Goal: Use online tool/utility: Utilize a website feature to perform a specific function

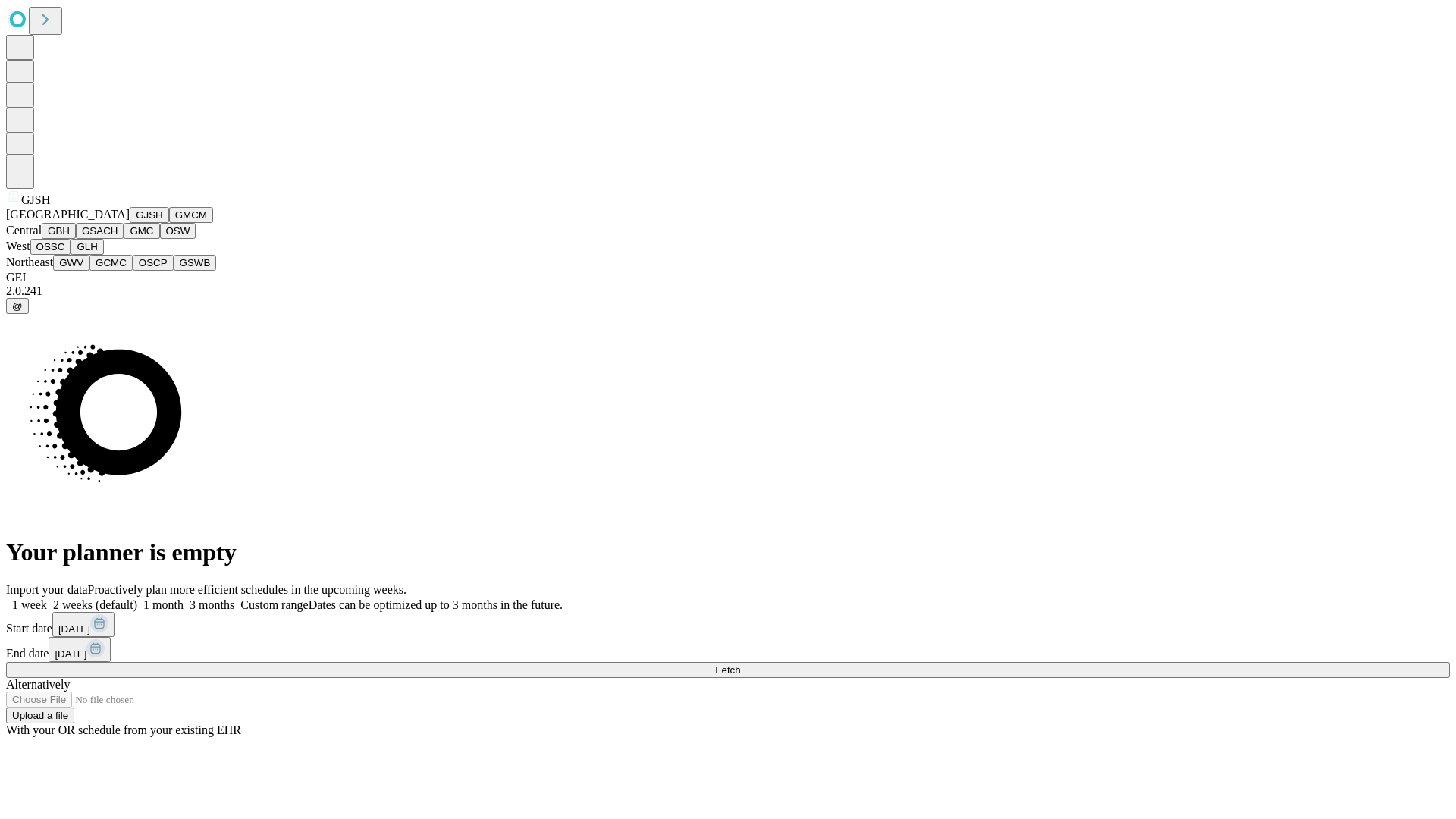
click at [130, 223] on button "GJSH" at bounding box center [149, 215] width 40 height 16
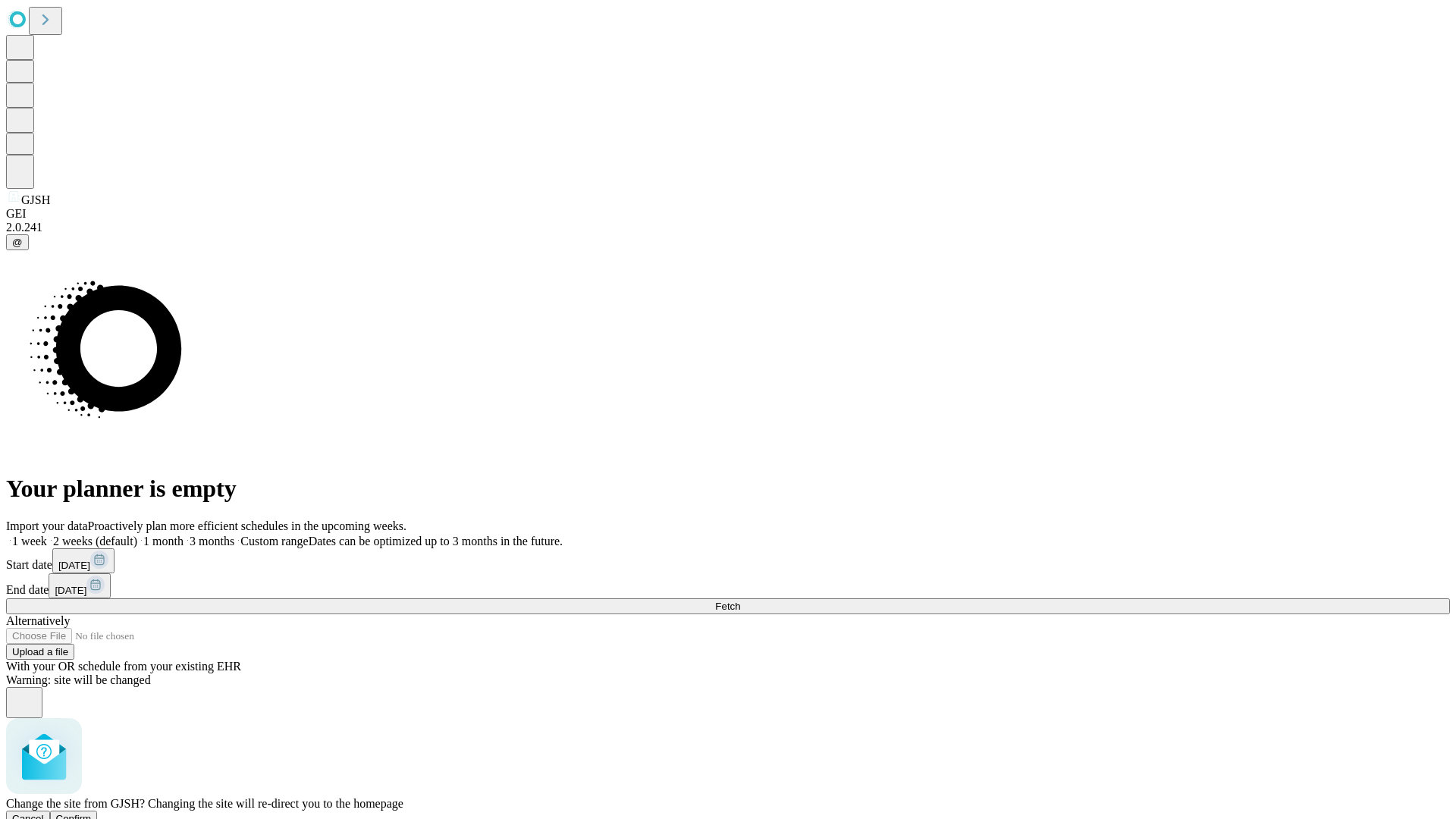
click at [92, 813] on span "Confirm" at bounding box center [74, 819] width 36 height 11
click at [184, 535] on label "1 month" at bounding box center [160, 541] width 46 height 13
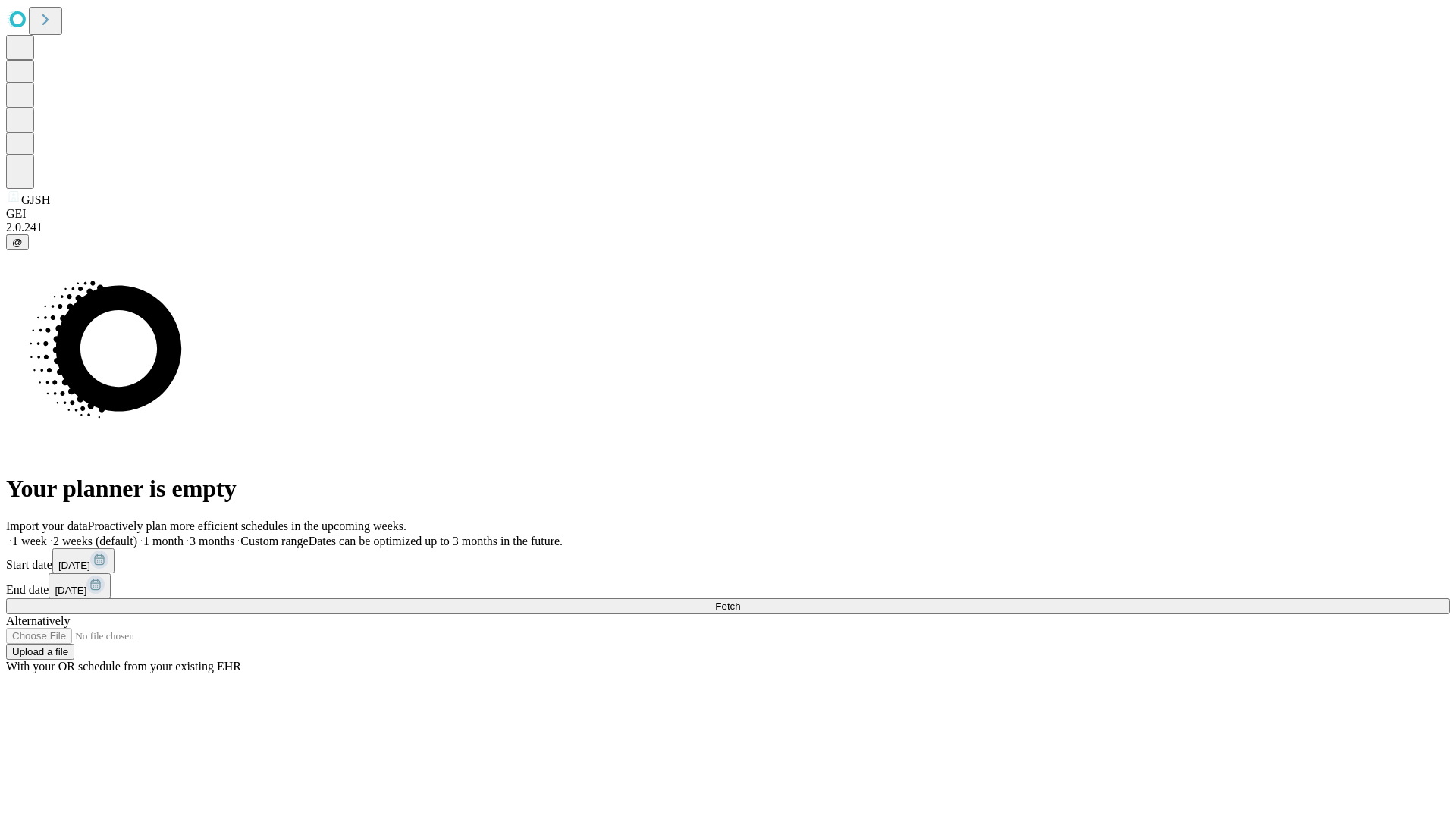
click at [740, 601] on span "Fetch" at bounding box center [727, 607] width 25 height 11
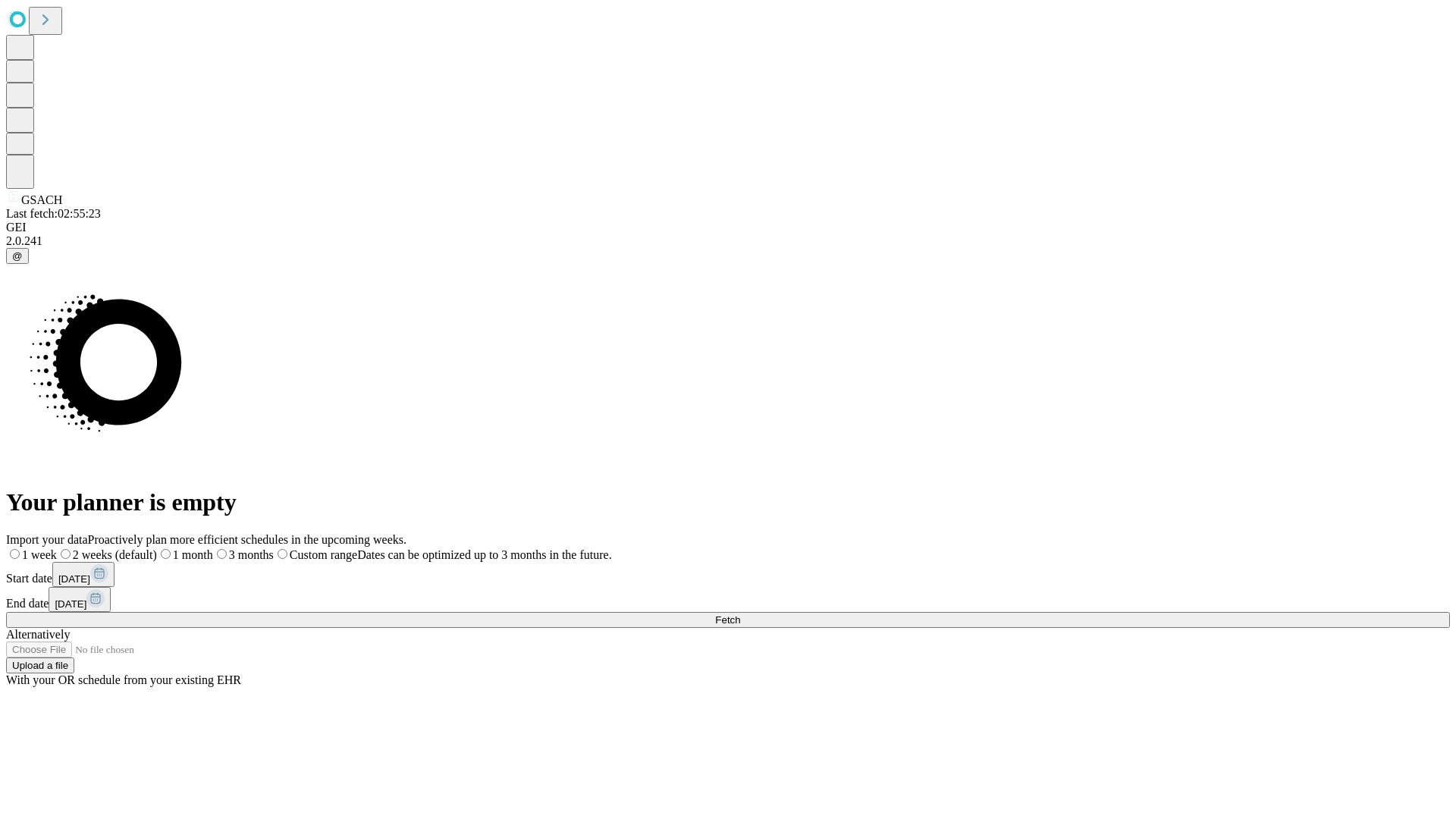
click at [213, 548] on label "1 month" at bounding box center [185, 555] width 56 height 13
click at [740, 615] on span "Fetch" at bounding box center [727, 621] width 25 height 11
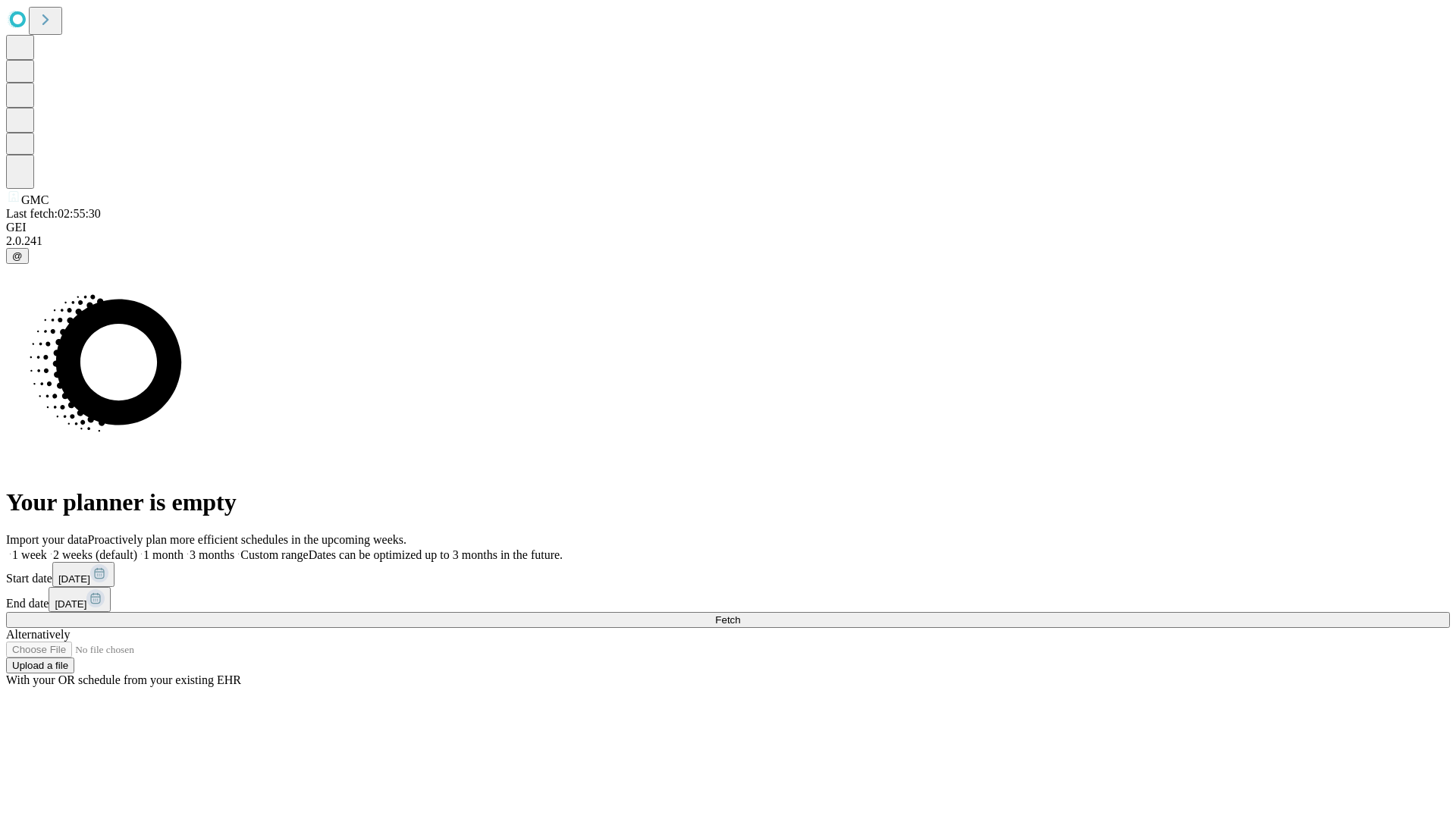
click at [740, 615] on span "Fetch" at bounding box center [727, 621] width 25 height 11
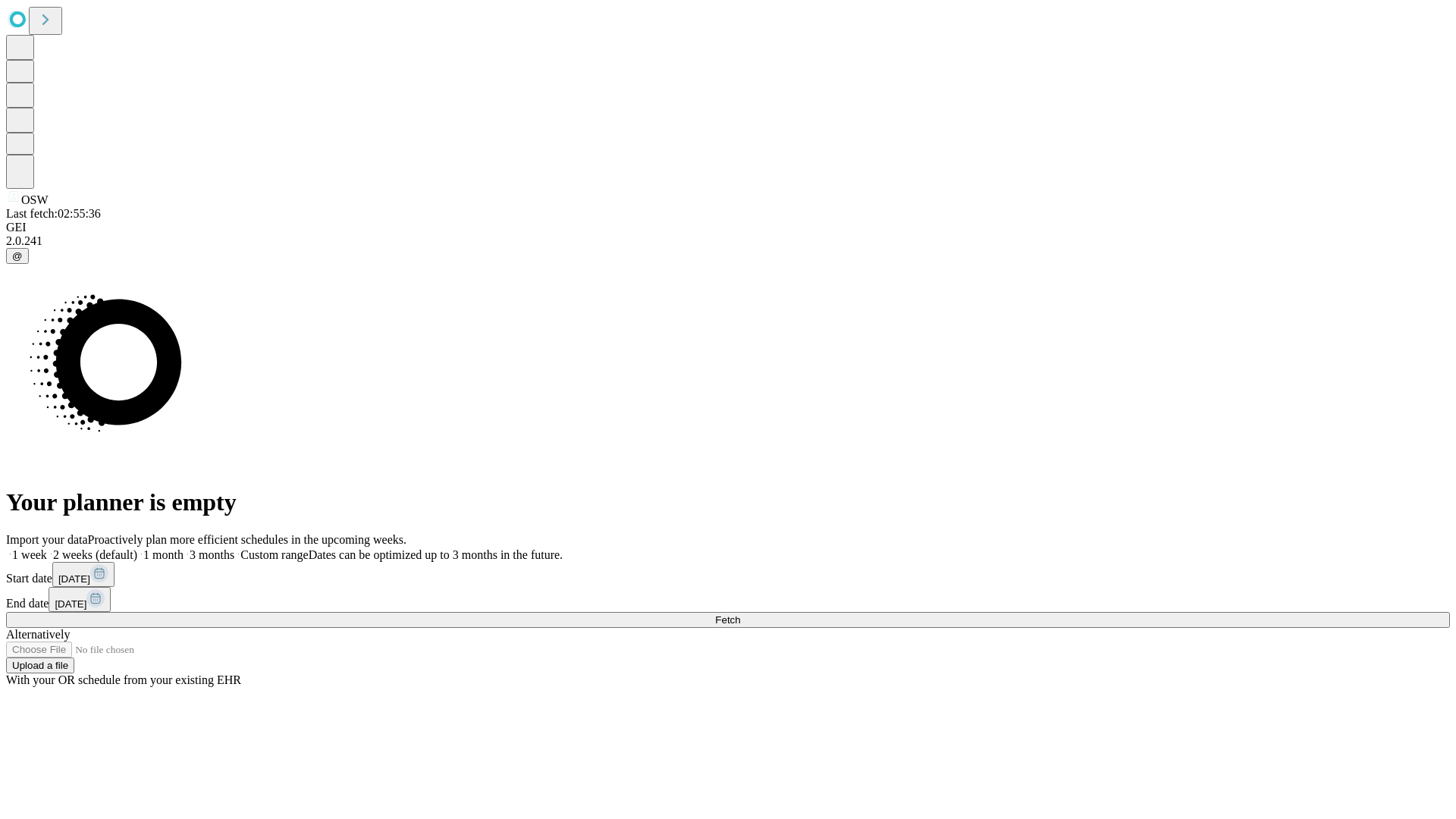
click at [184, 548] on label "1 month" at bounding box center [160, 555] width 46 height 13
click at [740, 615] on span "Fetch" at bounding box center [727, 621] width 25 height 11
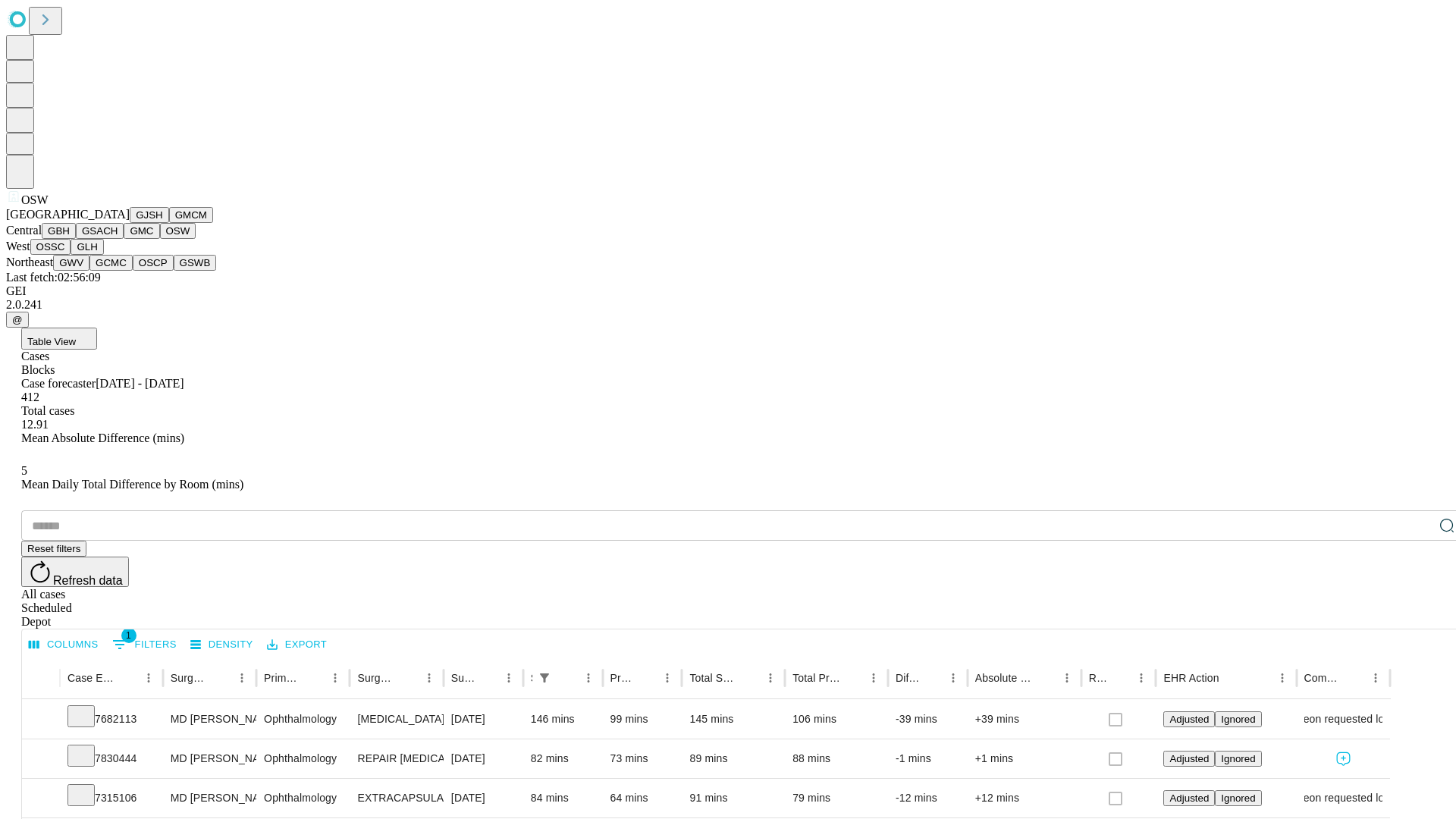
click at [71, 255] on button "OSSC" at bounding box center [50, 247] width 41 height 16
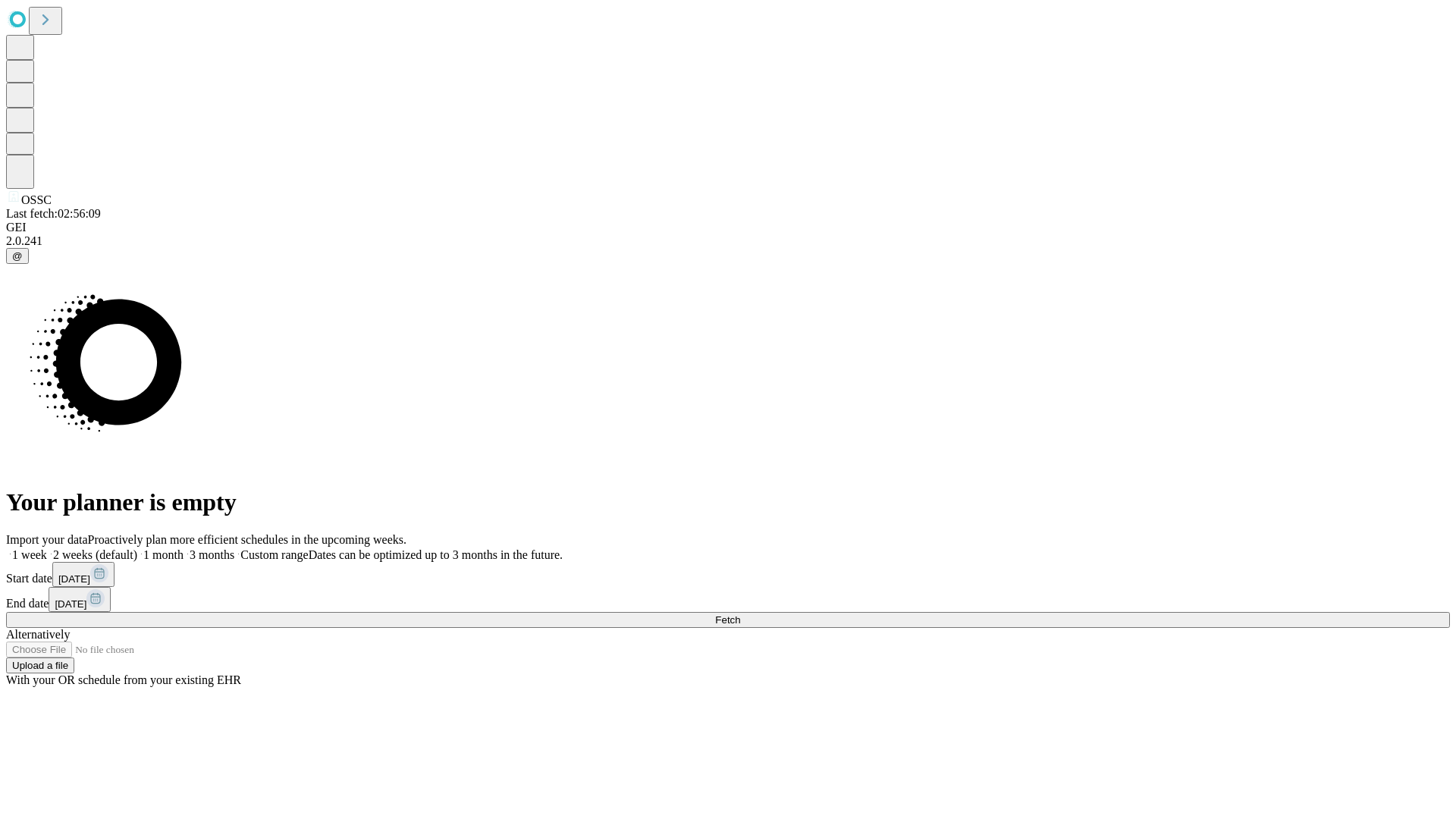
click at [184, 548] on label "1 month" at bounding box center [160, 555] width 46 height 13
click at [740, 615] on span "Fetch" at bounding box center [727, 621] width 25 height 11
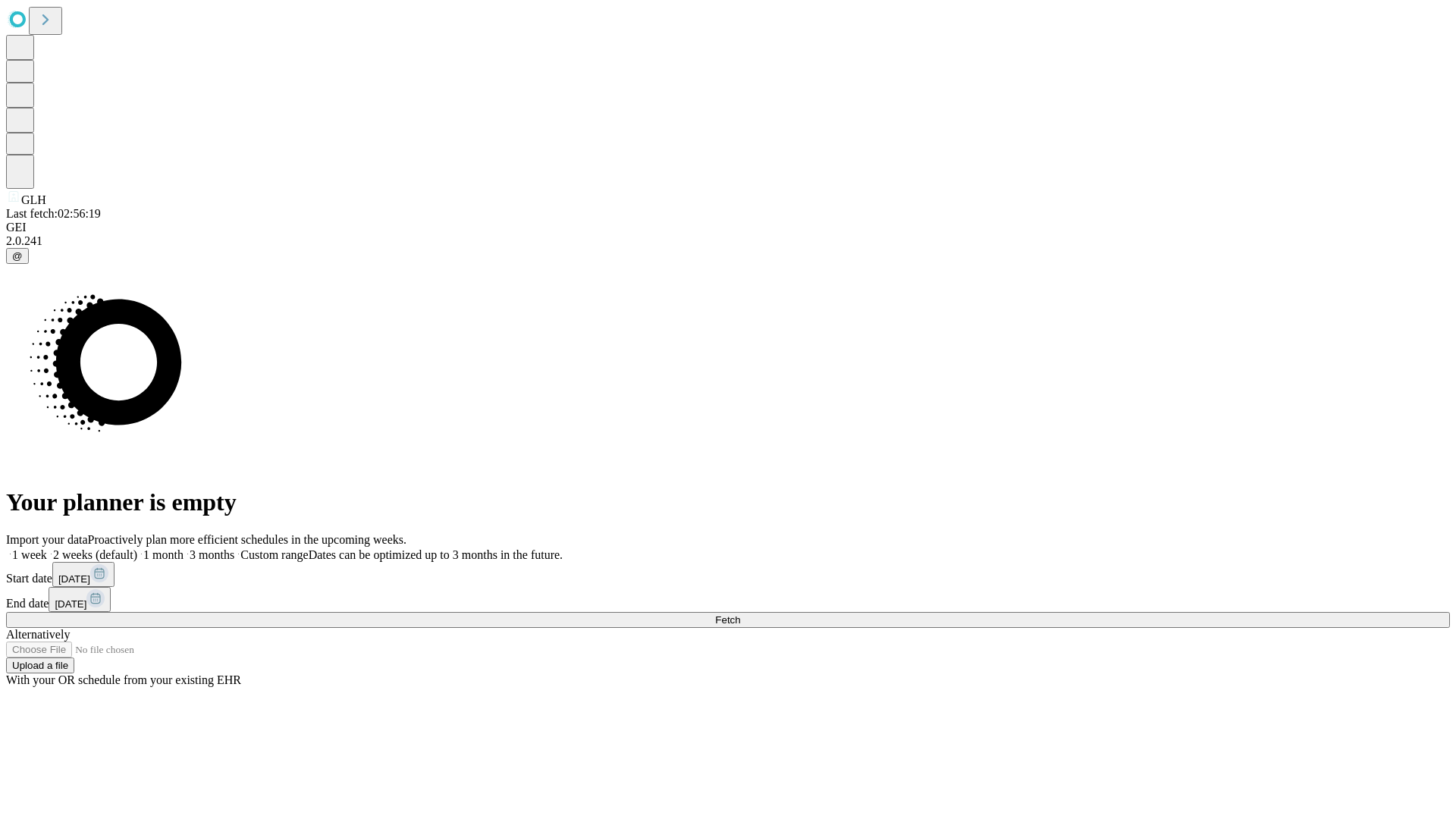
click at [740, 615] on span "Fetch" at bounding box center [727, 621] width 25 height 11
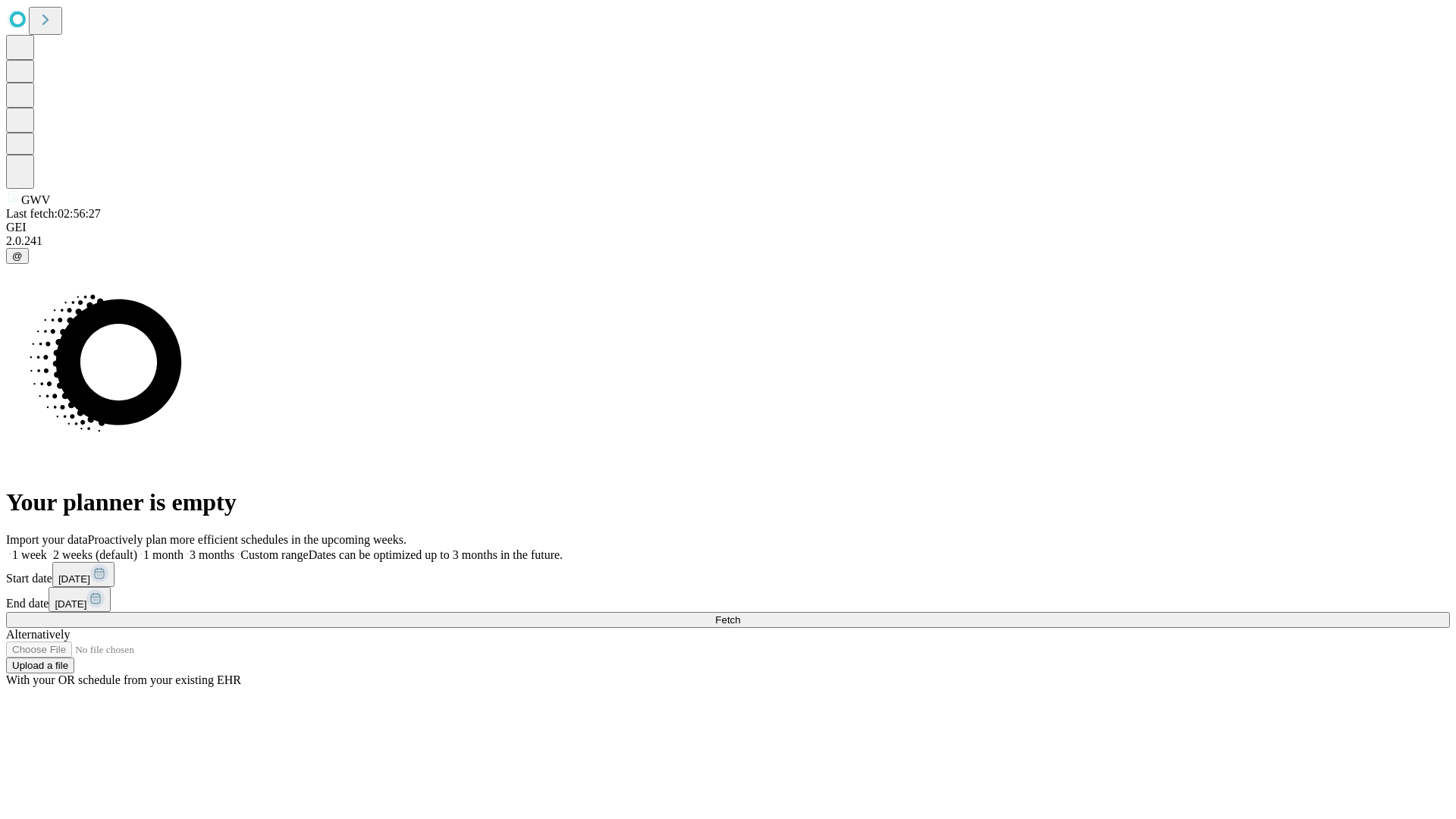
click at [184, 548] on label "1 month" at bounding box center [160, 555] width 46 height 13
click at [740, 615] on span "Fetch" at bounding box center [727, 621] width 25 height 11
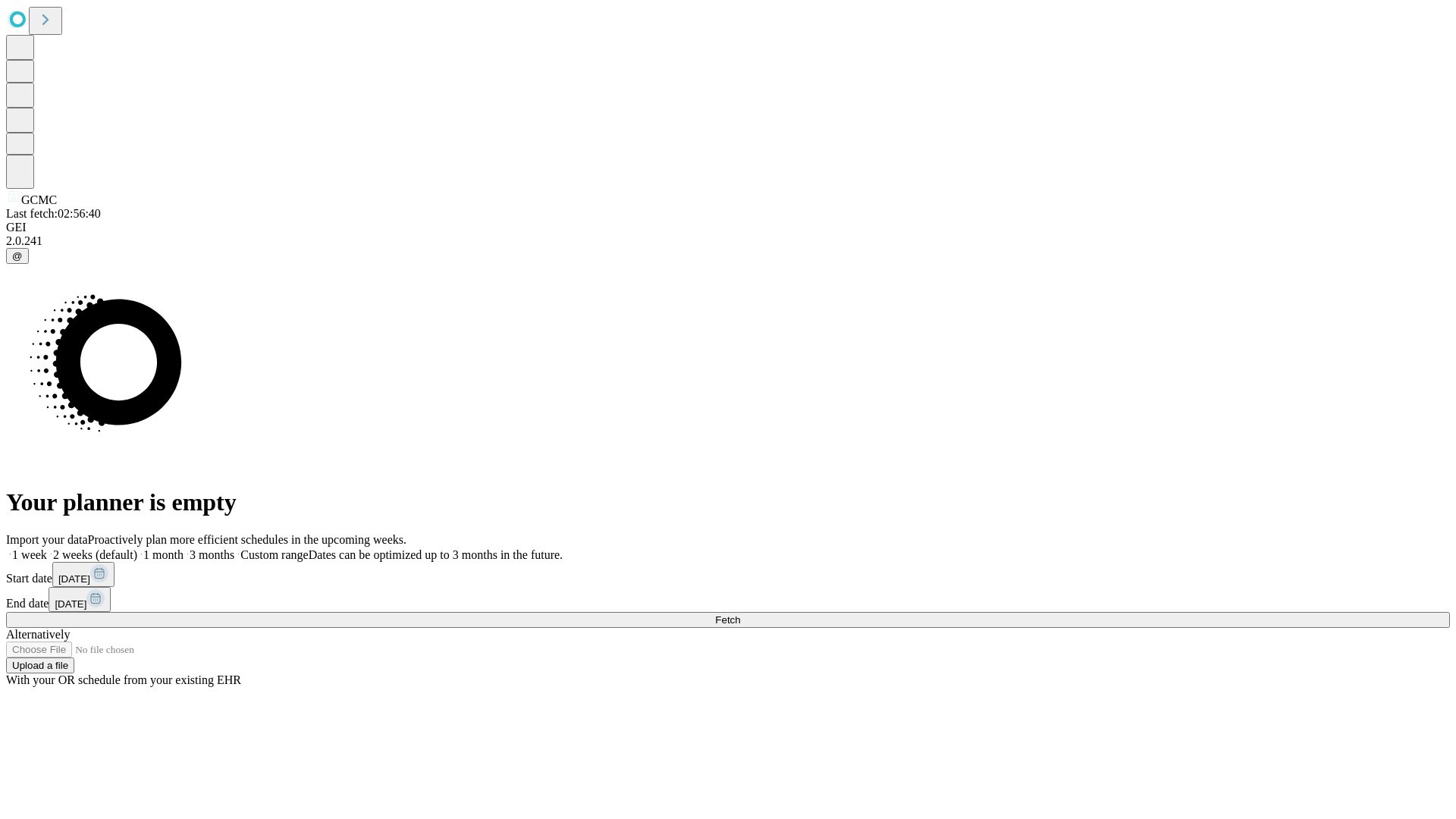
click at [184, 548] on label "1 month" at bounding box center [160, 555] width 46 height 13
click at [740, 615] on span "Fetch" at bounding box center [727, 621] width 25 height 11
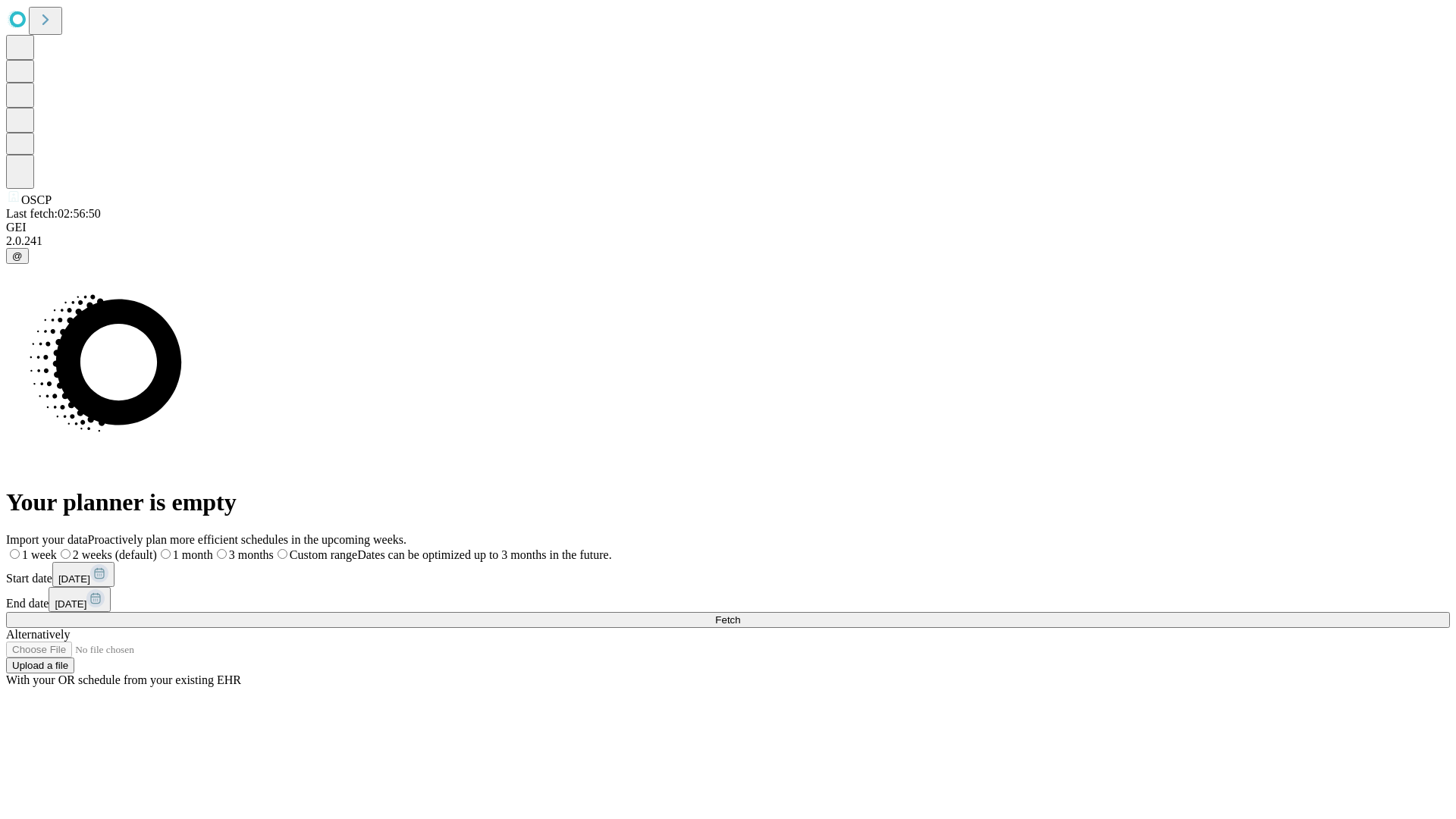
click at [213, 548] on label "1 month" at bounding box center [185, 555] width 56 height 13
click at [740, 615] on span "Fetch" at bounding box center [727, 621] width 25 height 11
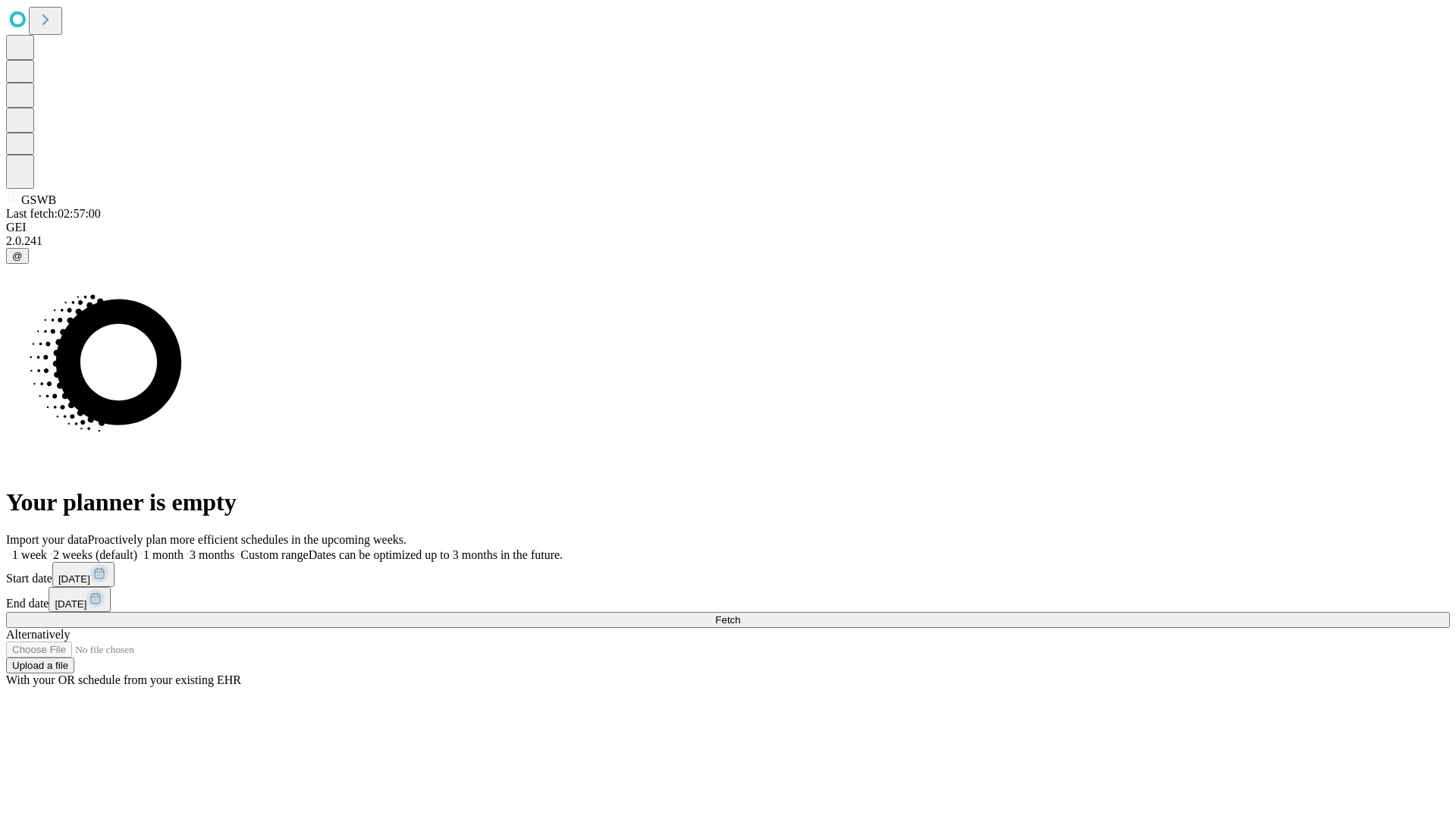
click at [184, 548] on label "1 month" at bounding box center [160, 555] width 46 height 13
click at [740, 615] on span "Fetch" at bounding box center [727, 621] width 25 height 11
